Goal: Information Seeking & Learning: Learn about a topic

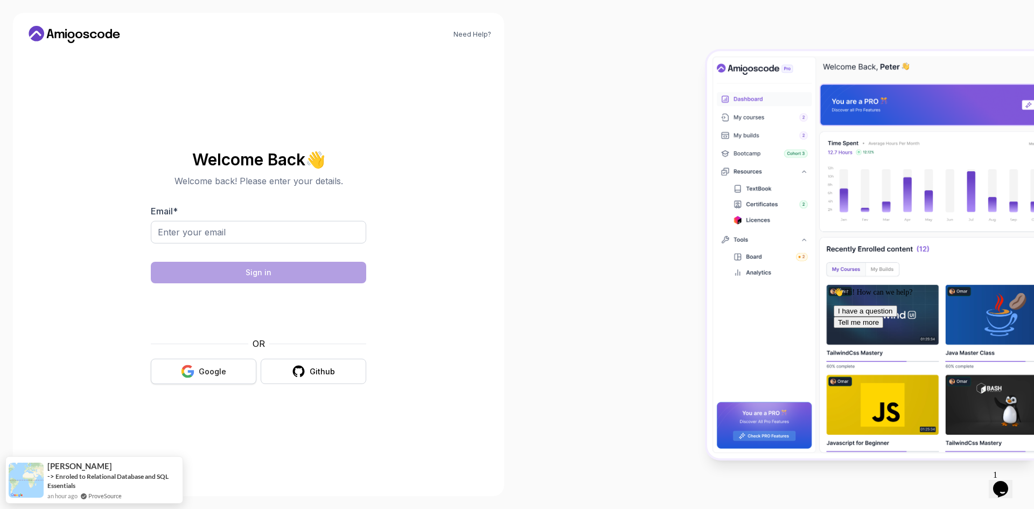
click at [203, 370] on div "Google" at bounding box center [212, 371] width 27 height 11
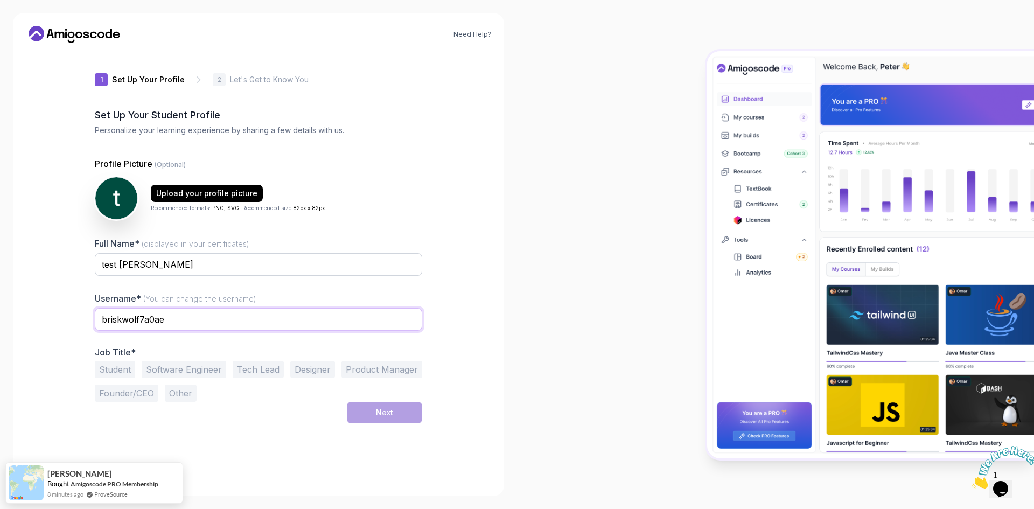
click at [279, 327] on input "briskwolf7a0ae" at bounding box center [259, 319] width 328 height 23
type input "b"
click at [109, 321] on input "joVeen" at bounding box center [259, 319] width 328 height 23
type input "joeVeen"
click at [115, 373] on button "Student" at bounding box center [115, 369] width 40 height 17
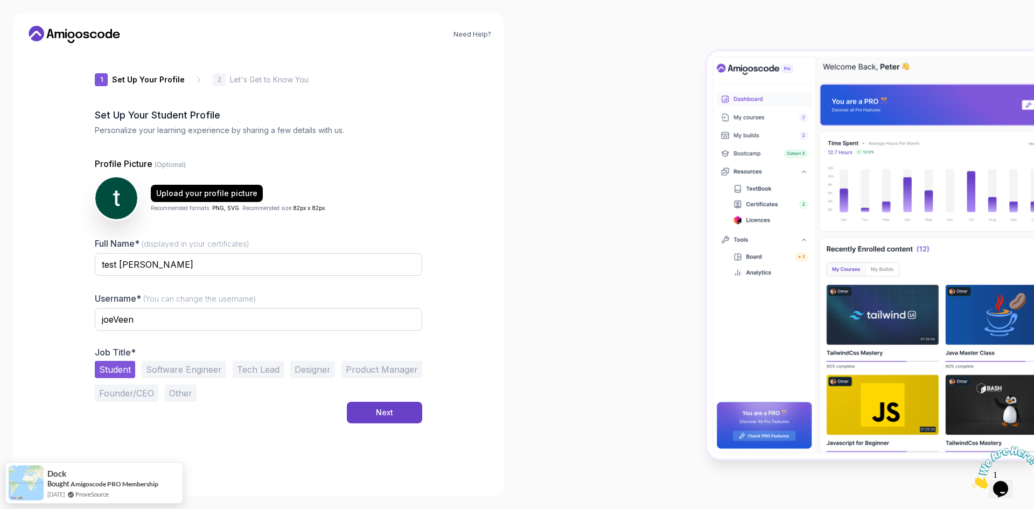
click at [179, 373] on button "Software Engineer" at bounding box center [184, 369] width 85 height 17
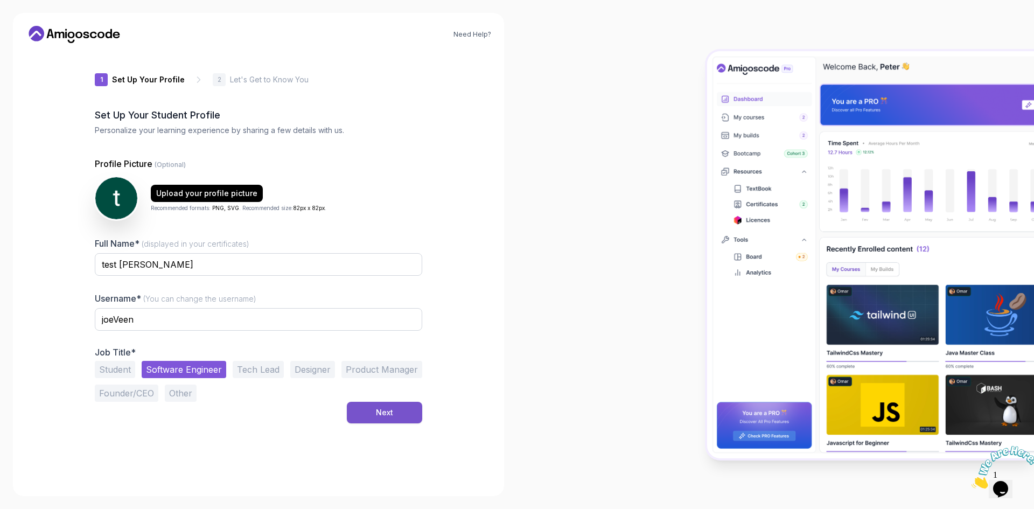
click at [373, 420] on button "Next" at bounding box center [384, 413] width 75 height 22
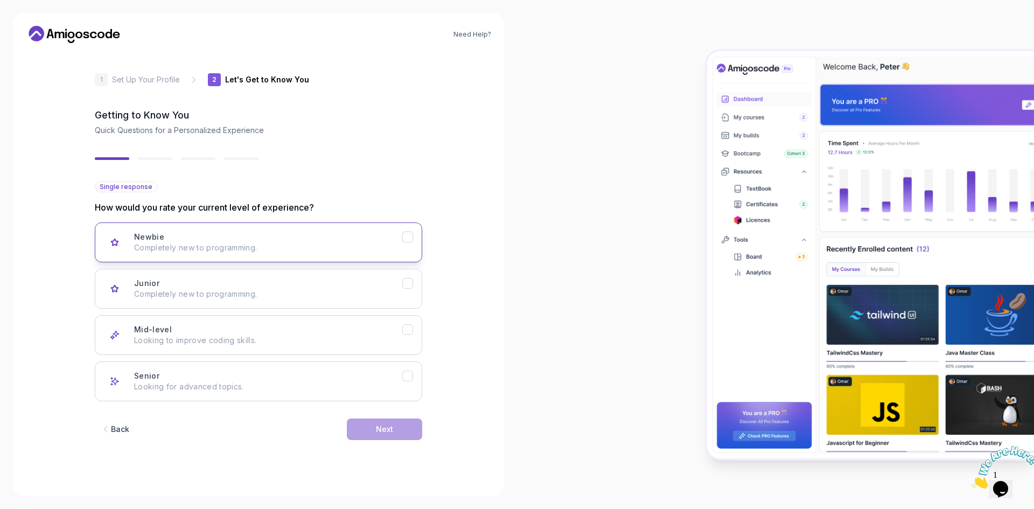
click at [288, 242] on div "Newbie Completely new to programming." at bounding box center [268, 243] width 268 height 22
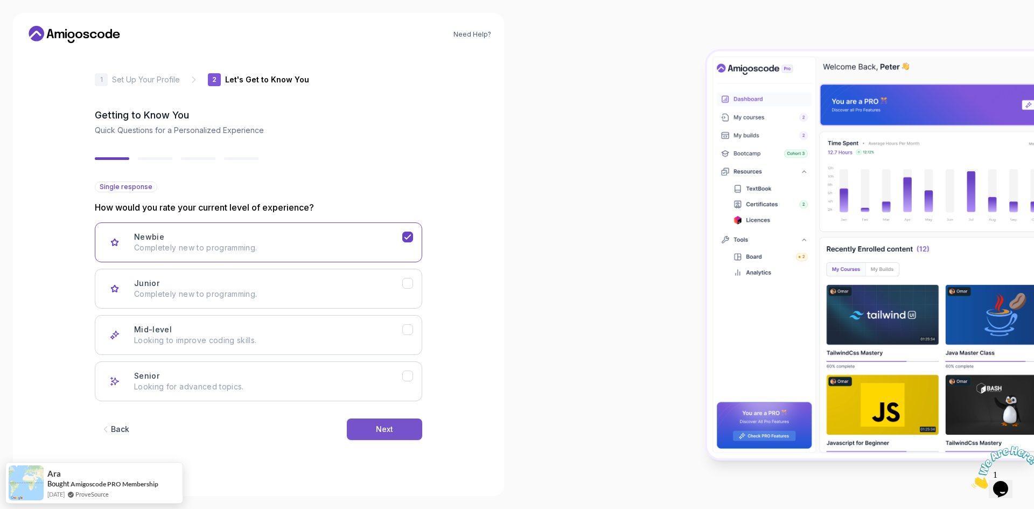
click at [376, 428] on div "Next" at bounding box center [384, 429] width 17 height 11
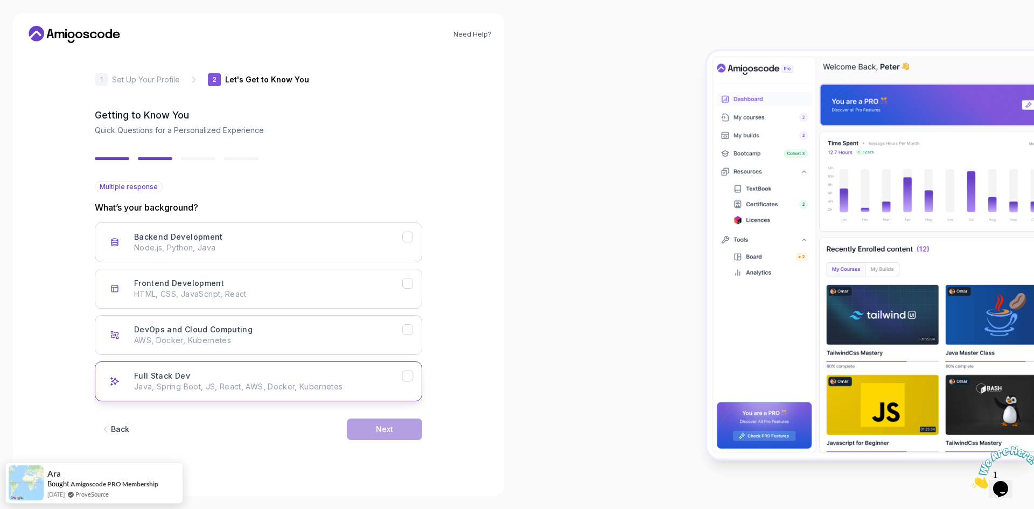
click at [274, 378] on div "Full Stack Dev Java, Spring Boot, JS, React, AWS, Docker, Kubernetes" at bounding box center [268, 382] width 268 height 22
click at [375, 425] on button "Next" at bounding box center [384, 430] width 75 height 22
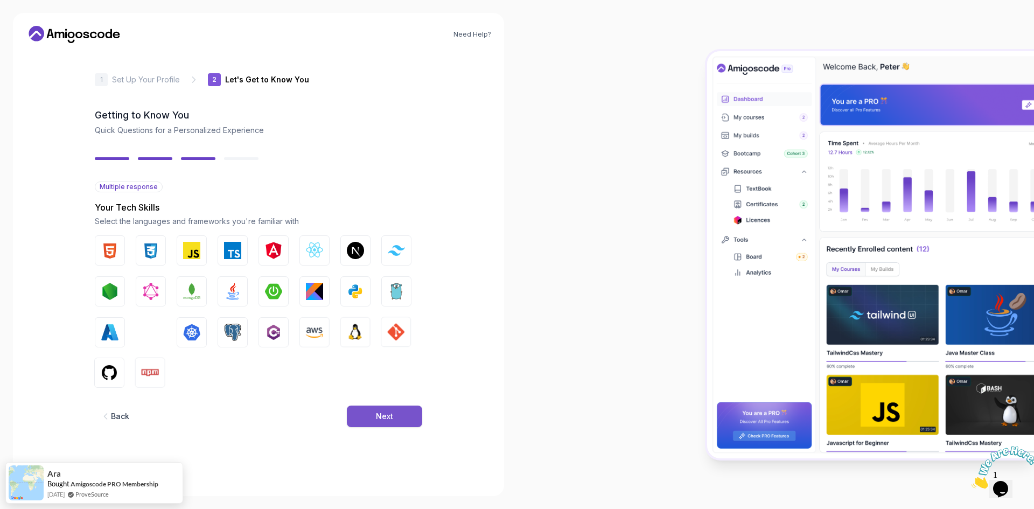
click at [375, 408] on button "Next" at bounding box center [384, 417] width 75 height 22
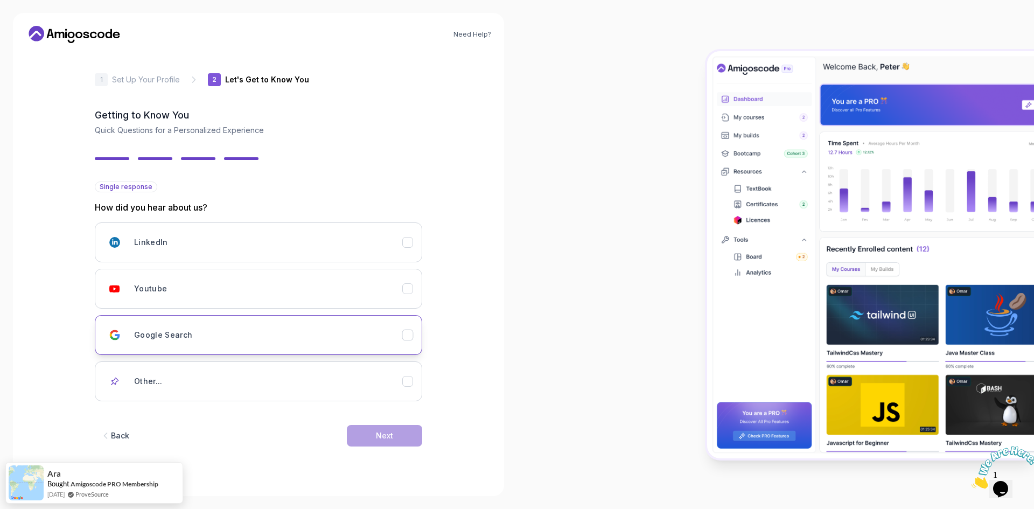
click at [278, 343] on div "Google Search" at bounding box center [268, 335] width 268 height 22
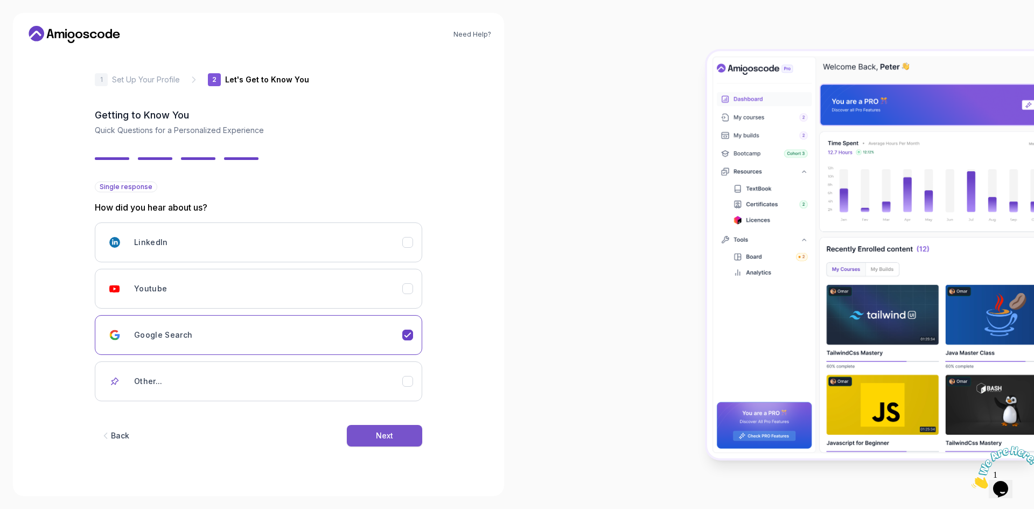
click at [382, 439] on div "Next" at bounding box center [384, 435] width 17 height 11
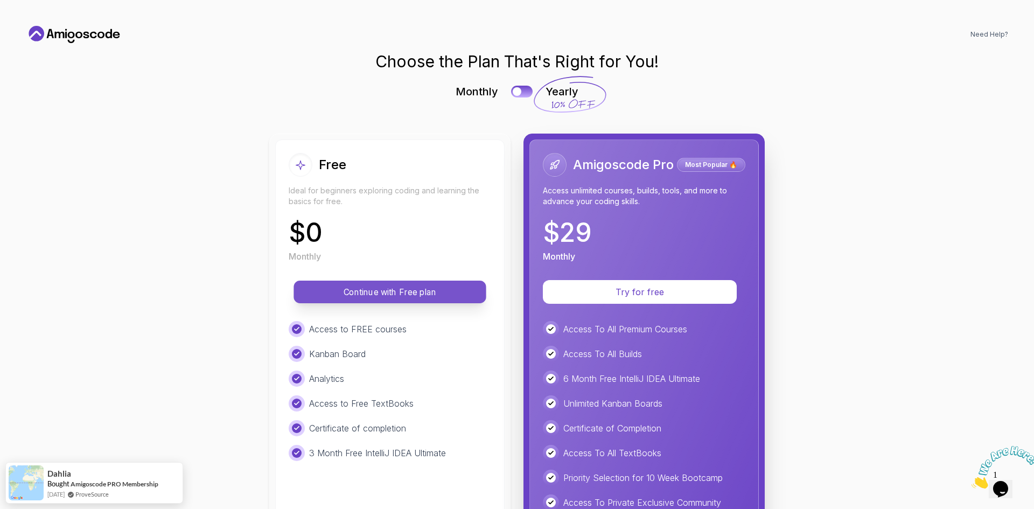
click at [395, 292] on p "Continue with Free plan" at bounding box center [390, 292] width 168 height 12
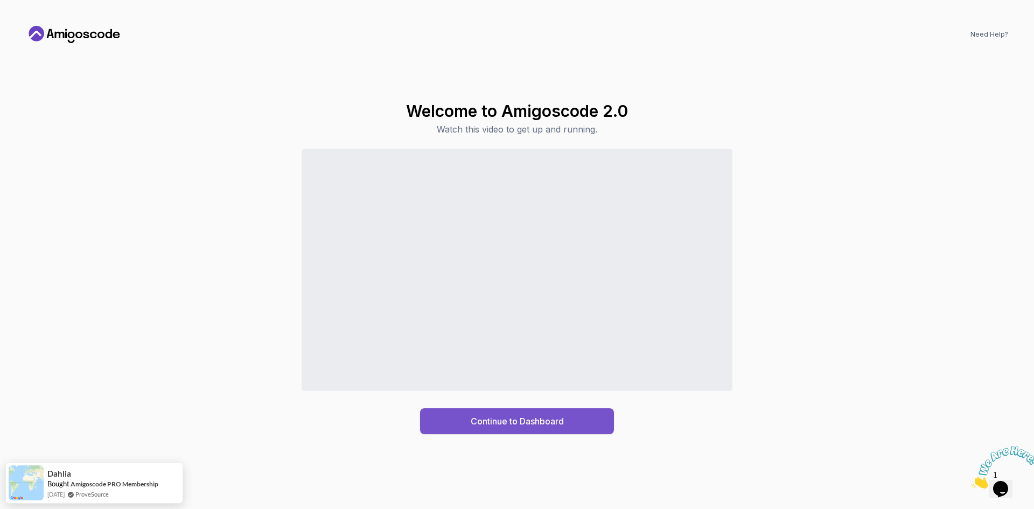
click at [474, 419] on div "Continue to Dashboard" at bounding box center [517, 421] width 93 height 13
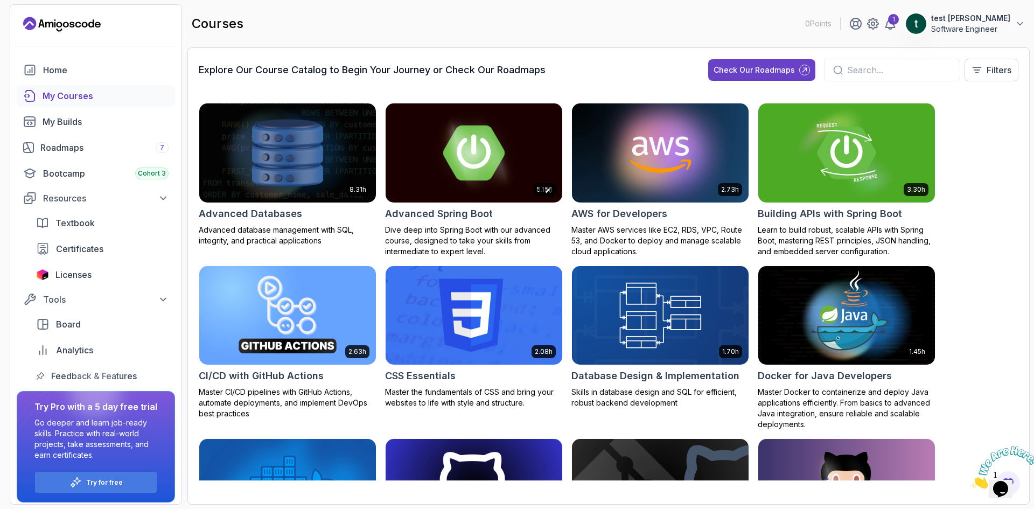
click at [475, 166] on img at bounding box center [473, 153] width 185 height 104
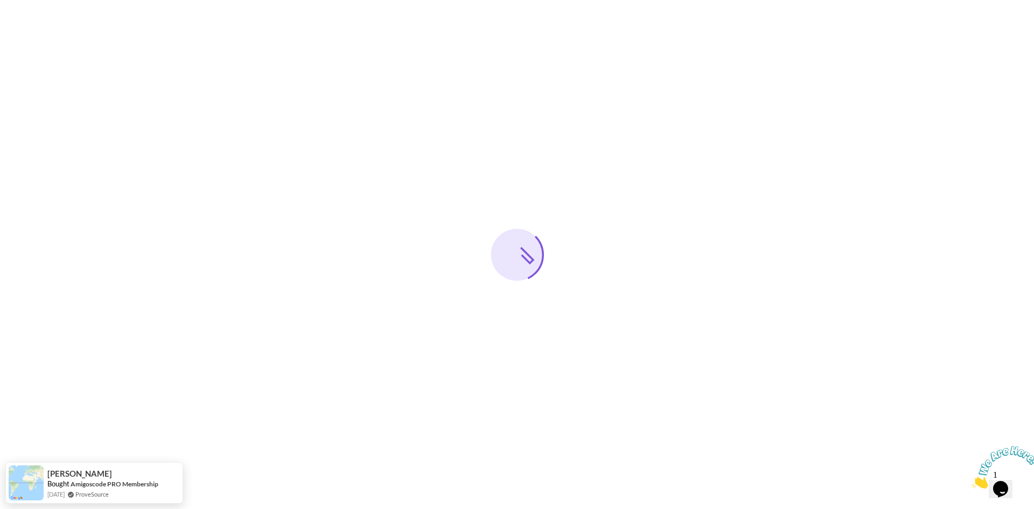
click at [972, 481] on icon "Close" at bounding box center [972, 485] width 0 height 9
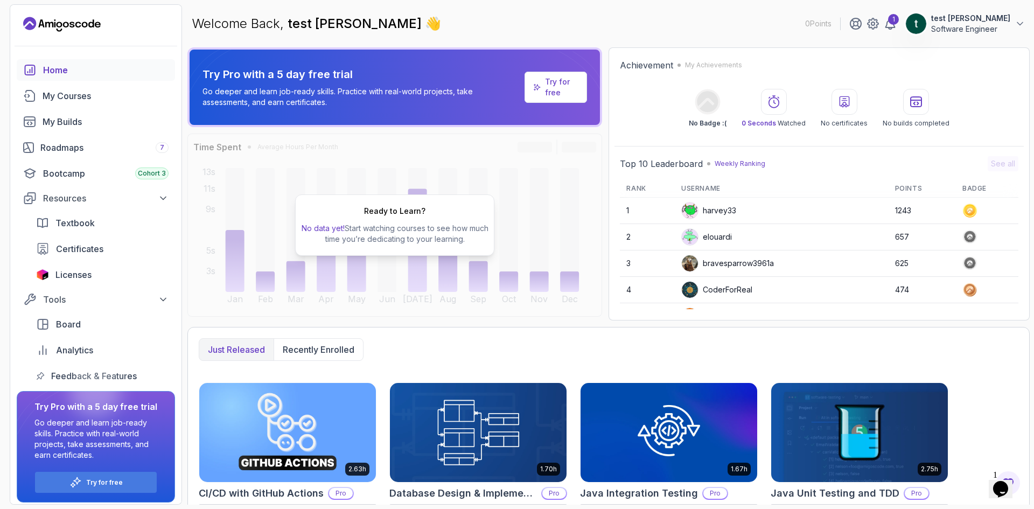
scroll to position [182, 0]
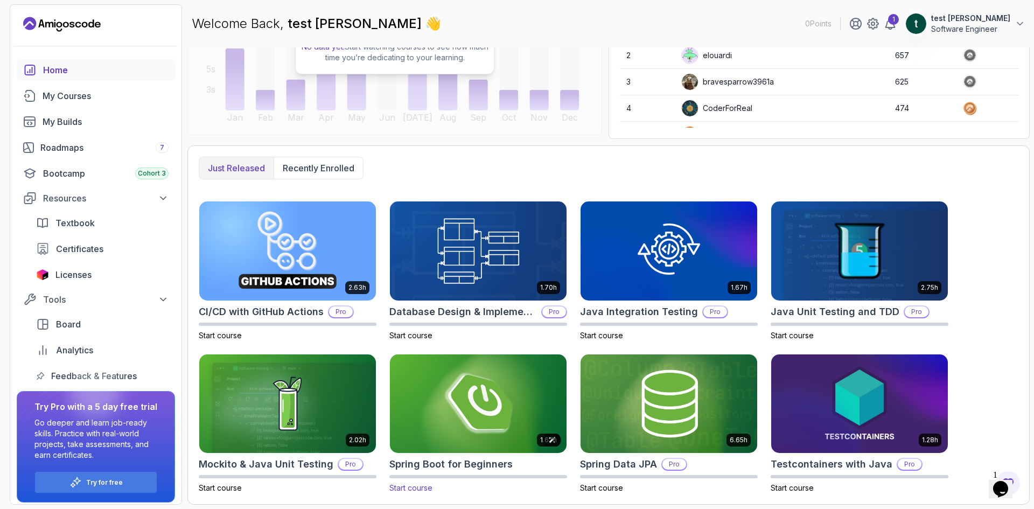
click at [474, 396] on img at bounding box center [478, 404] width 185 height 104
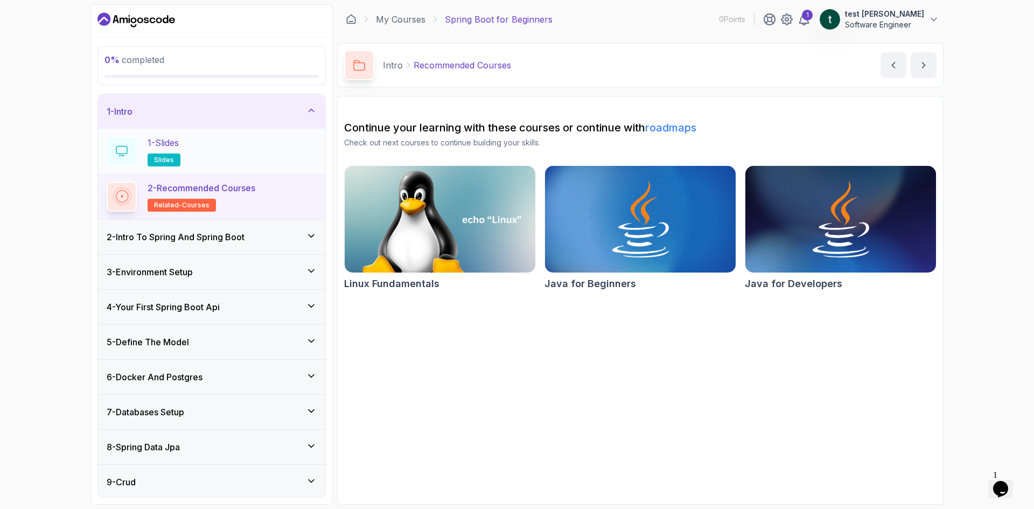
click at [200, 152] on div "1 - Slides slides" at bounding box center [212, 151] width 210 height 30
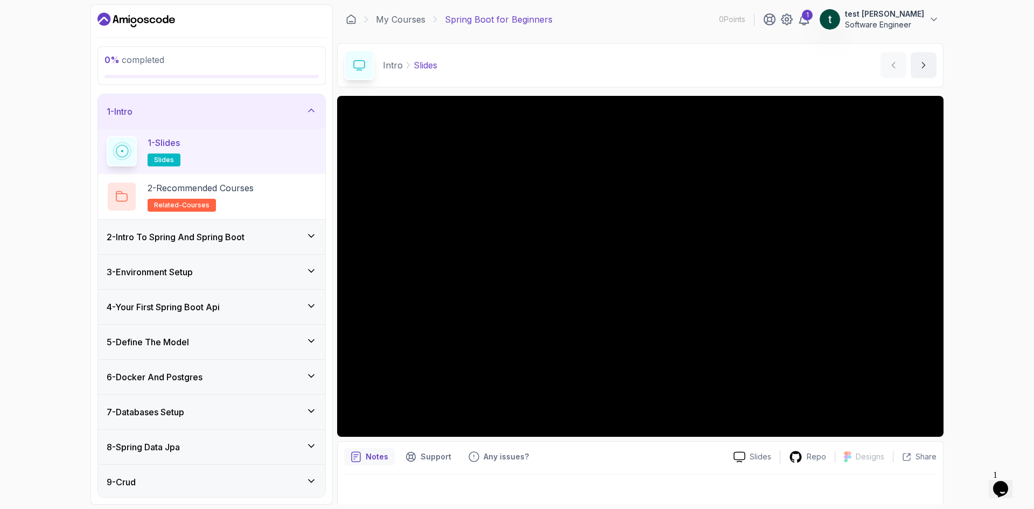
scroll to position [7, 0]
